Goal: Task Accomplishment & Management: Manage account settings

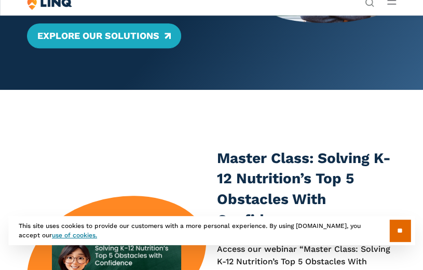
scroll to position [156, 0]
drag, startPoint x: 395, startPoint y: 226, endPoint x: 417, endPoint y: 91, distance: 136.7
click at [395, 226] on input "**" at bounding box center [400, 231] width 21 height 22
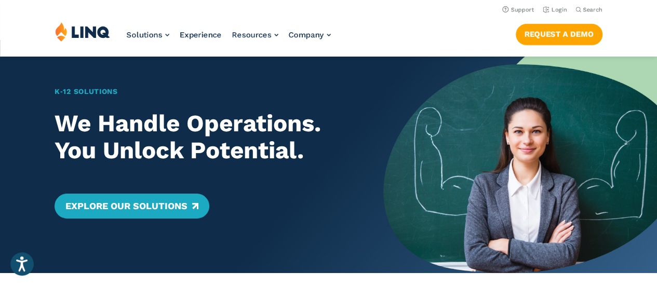
scroll to position [0, 0]
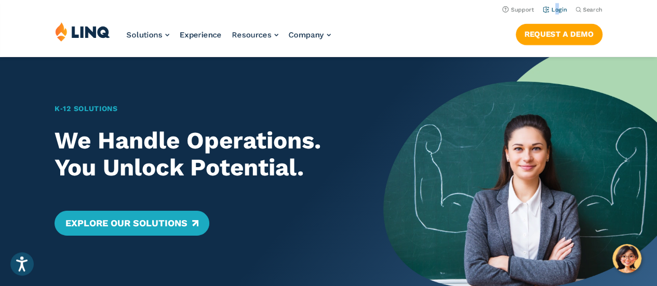
click at [423, 4] on li "Login" at bounding box center [555, 8] width 24 height 11
click at [423, 7] on link "Login" at bounding box center [555, 9] width 24 height 7
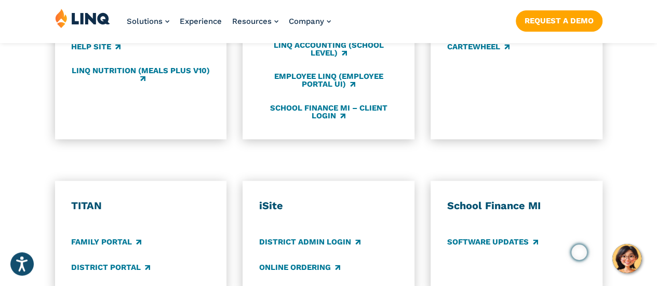
scroll to position [779, 0]
